Goal: Information Seeking & Learning: Learn about a topic

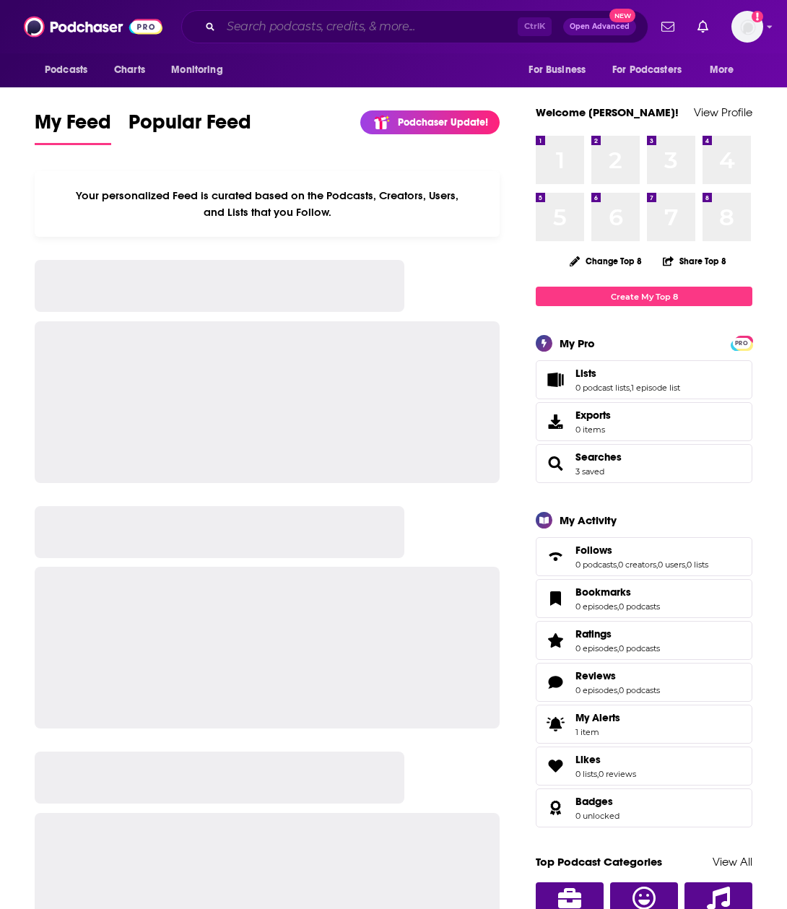
click at [266, 25] on input "Search podcasts, credits, & more..." at bounding box center [369, 26] width 297 height 23
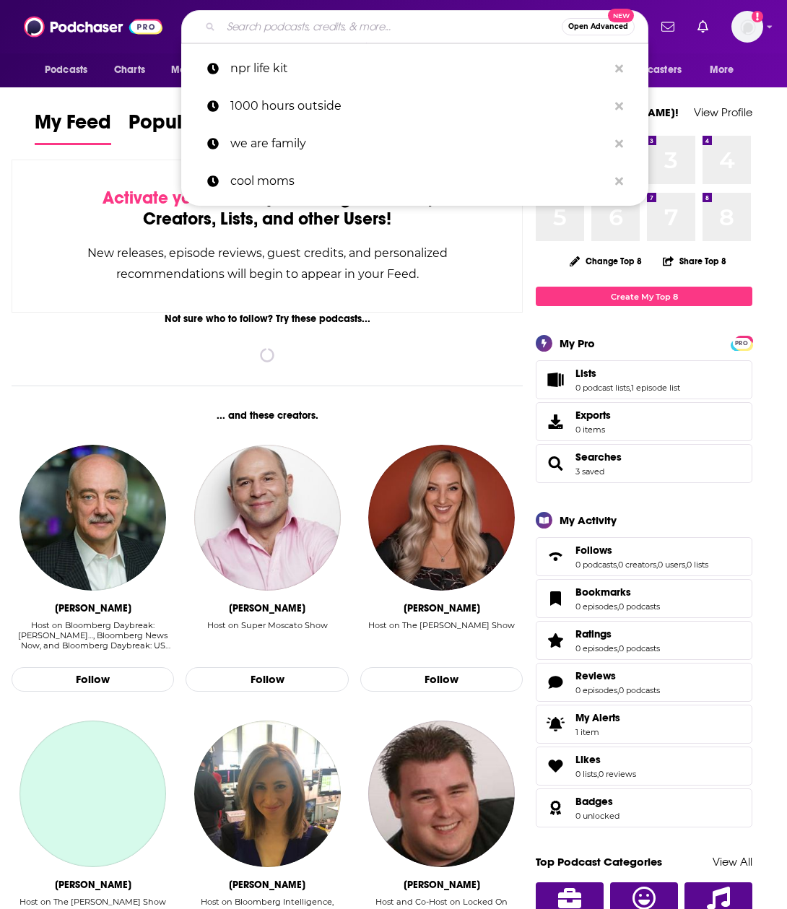
type input "e"
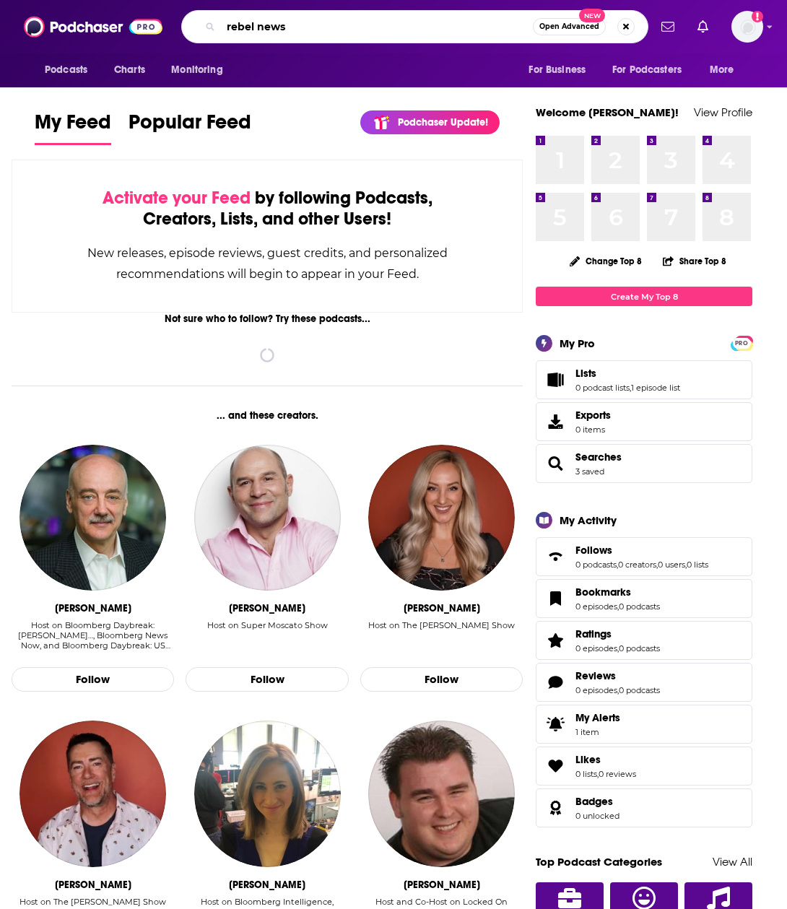
type input "rebel news"
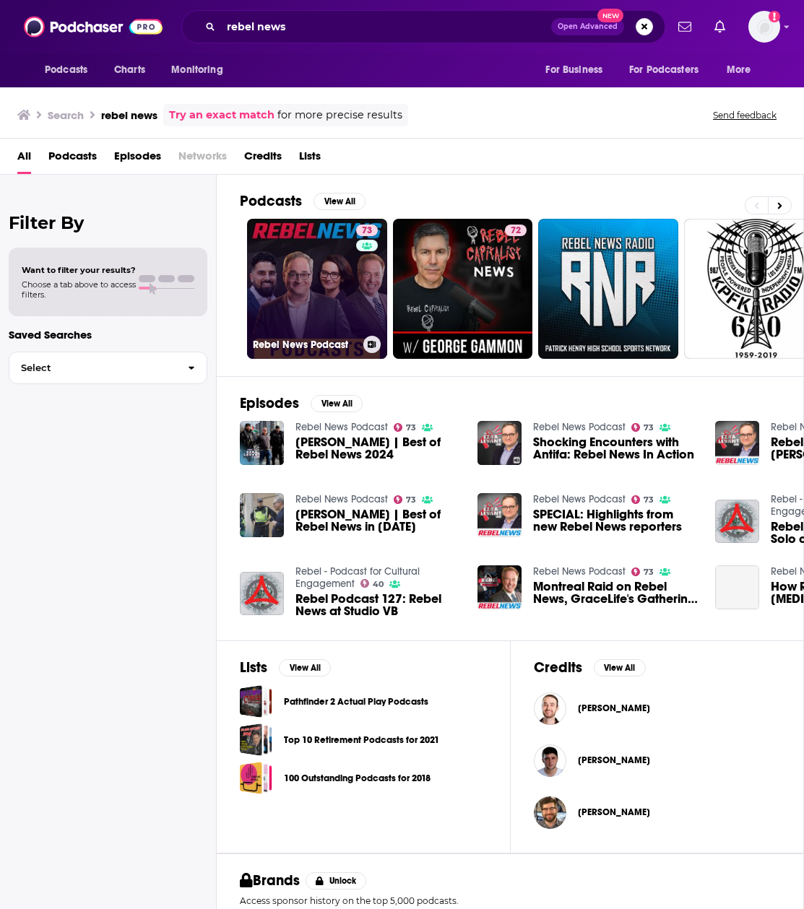
click at [290, 307] on link "73 Rebel News Podcast" at bounding box center [317, 289] width 140 height 140
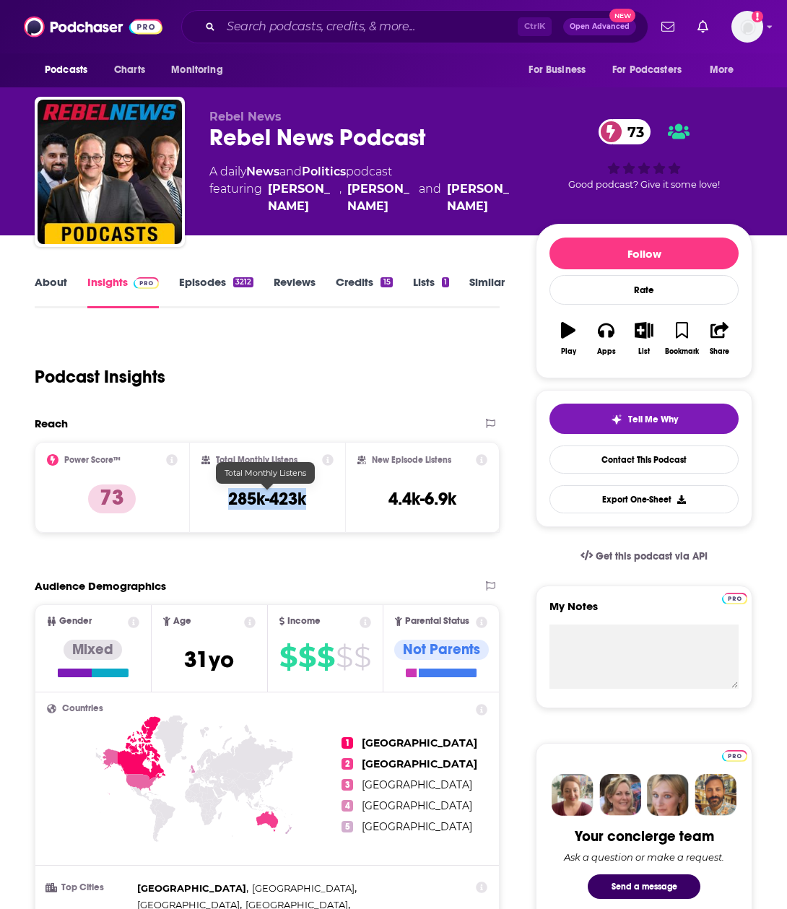
drag, startPoint x: 228, startPoint y: 501, endPoint x: 337, endPoint y: 504, distance: 108.4
click at [337, 504] on div "Total Monthly Listens 285k-423k" at bounding box center [267, 487] width 155 height 91
copy h3 "285k-423k"
click at [394, 653] on div "Not Parents" at bounding box center [441, 659] width 95 height 38
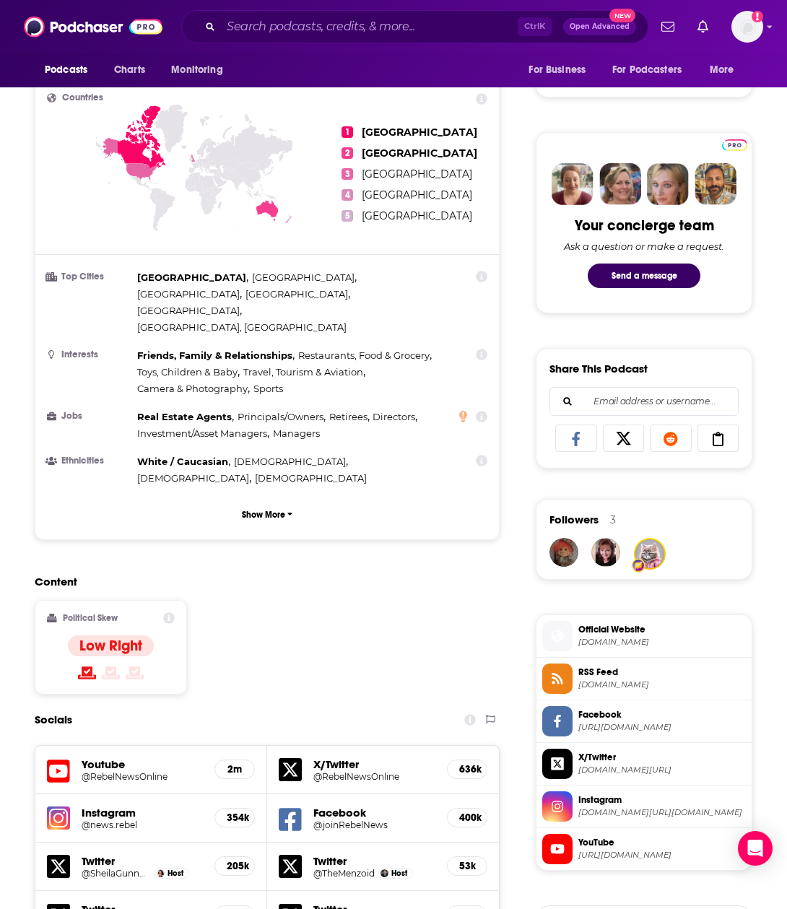
scroll to position [7, 0]
